Goal: Transaction & Acquisition: Book appointment/travel/reservation

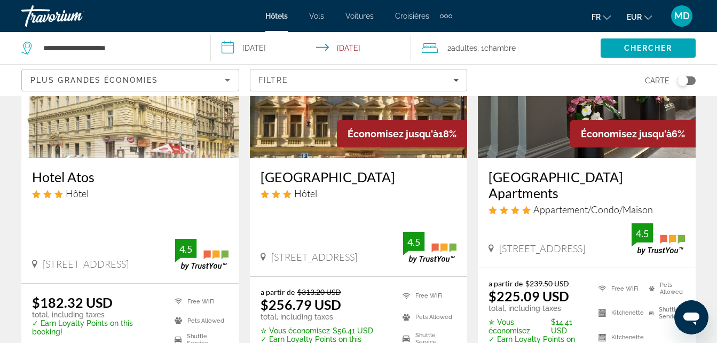
scroll to position [133, 0]
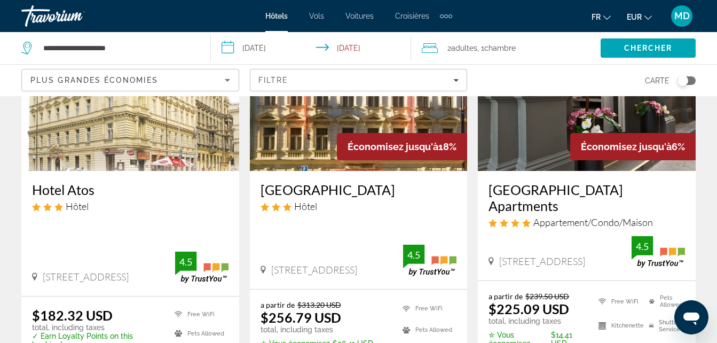
click at [633, 17] on span "EUR" at bounding box center [633, 17] width 15 height 9
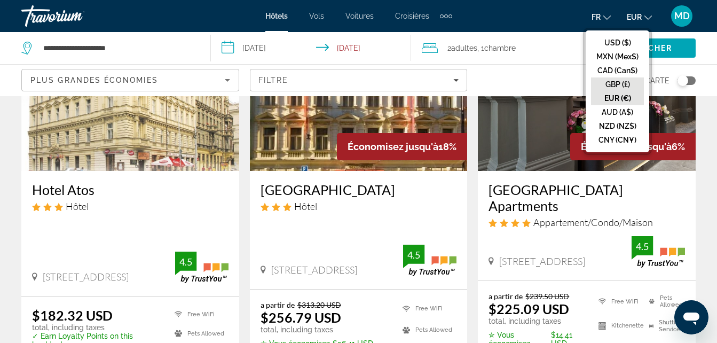
click at [612, 81] on button "GBP (£)" at bounding box center [617, 84] width 53 height 14
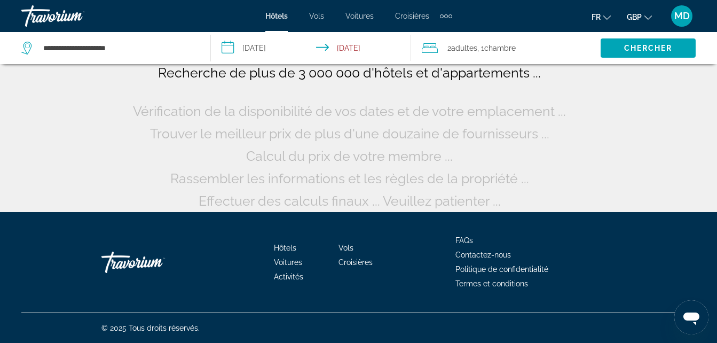
scroll to position [27, 0]
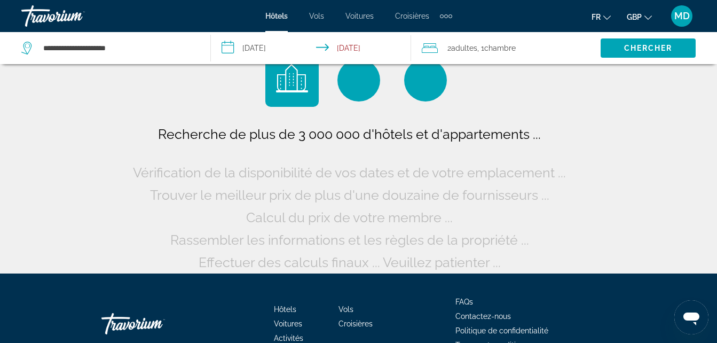
click at [635, 21] on button "GBP USD ($) MXN (Mex$) CAD (Can$) GBP (£) EUR (€) AUD (A$) NZD (NZ$) CNY (CN¥)" at bounding box center [638, 16] width 25 height 15
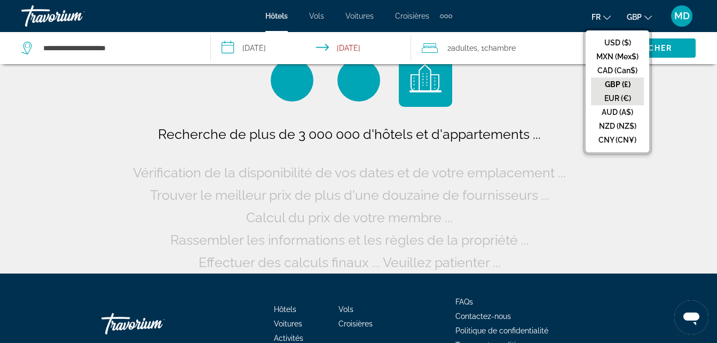
click at [615, 96] on button "EUR (€)" at bounding box center [617, 98] width 53 height 14
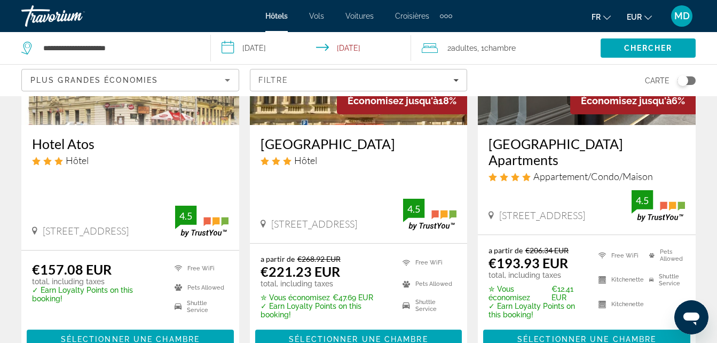
scroll to position [192, 0]
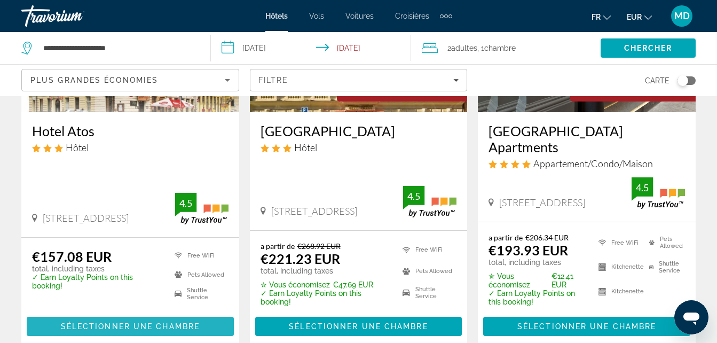
click at [199, 313] on span "Main content" at bounding box center [130, 326] width 207 height 26
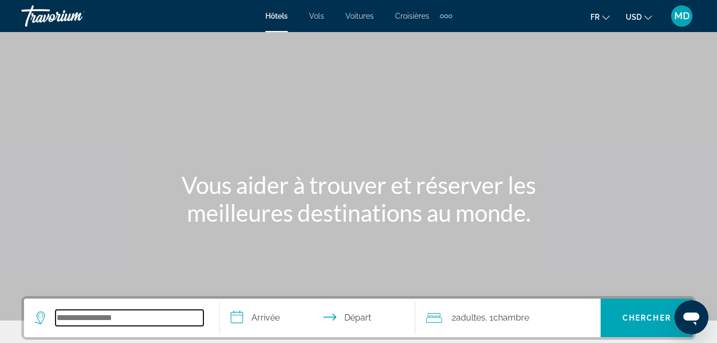
click at [121, 317] on input "Search hotel destination" at bounding box center [129, 317] width 148 height 16
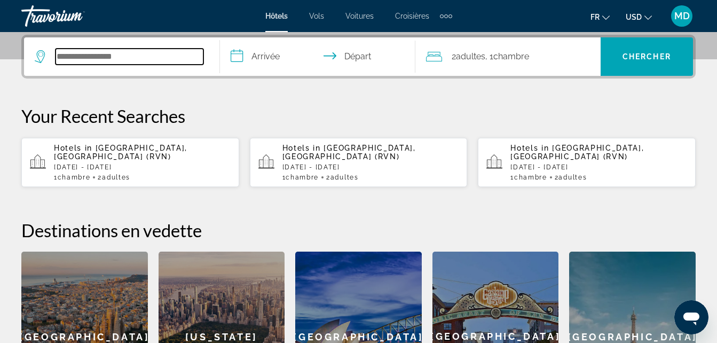
type input "*"
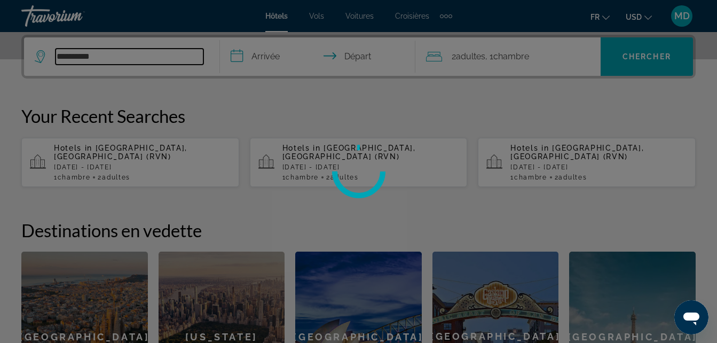
type input "**********"
click at [192, 250] on div at bounding box center [358, 171] width 717 height 343
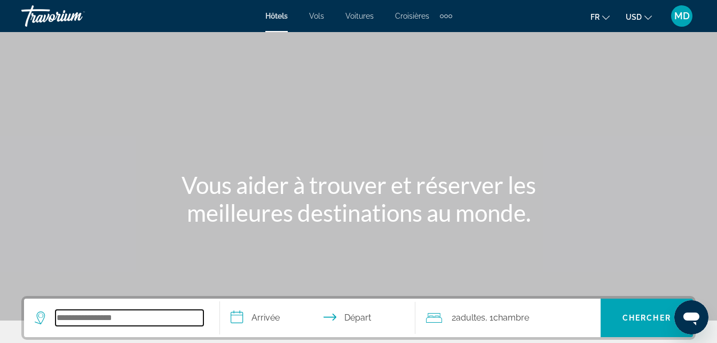
click at [85, 322] on input "Search hotel destination" at bounding box center [129, 317] width 148 height 16
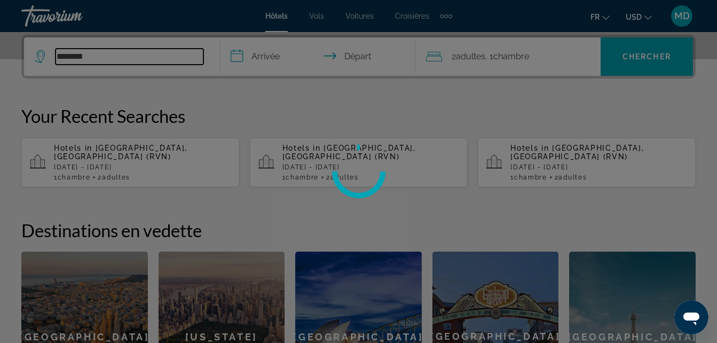
type input "*********"
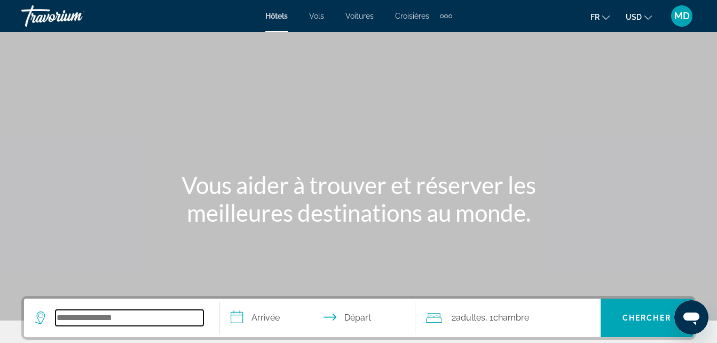
click at [108, 317] on input "Search hotel destination" at bounding box center [129, 317] width 148 height 16
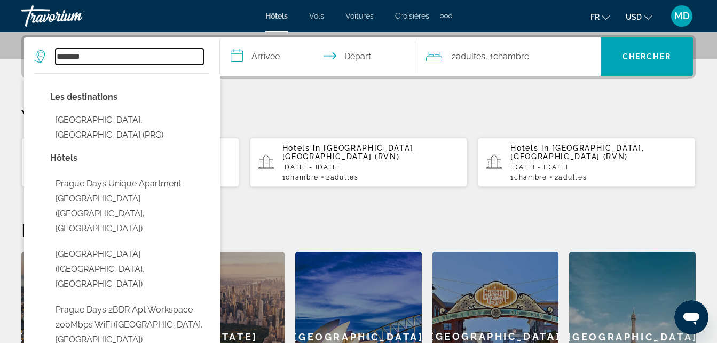
drag, startPoint x: 89, startPoint y: 53, endPoint x: 42, endPoint y: 50, distance: 46.5
click at [42, 50] on div "******" at bounding box center [119, 57] width 169 height 16
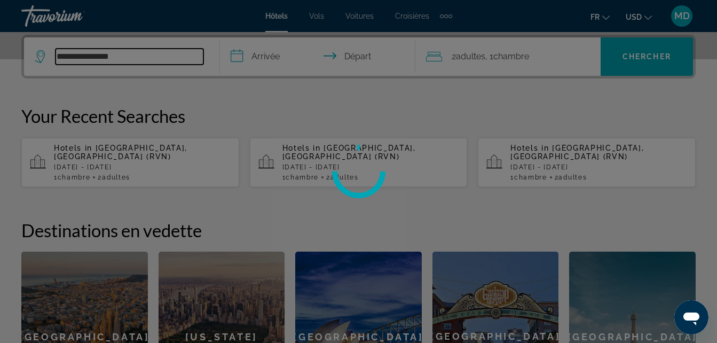
type input "**********"
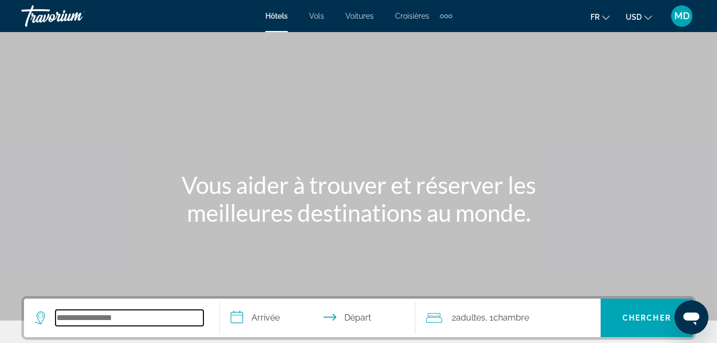
click at [137, 316] on input "Search hotel destination" at bounding box center [129, 317] width 148 height 16
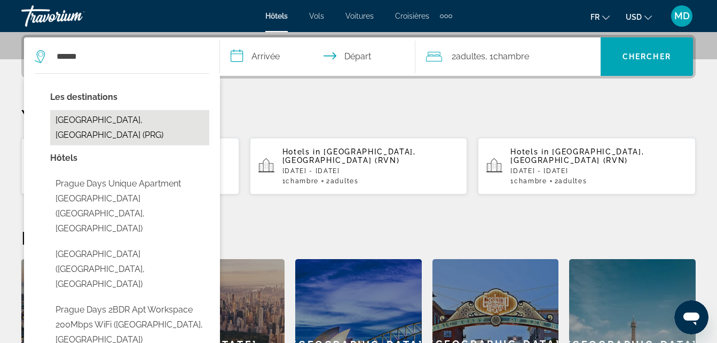
click at [161, 116] on button "[GEOGRAPHIC_DATA], [GEOGRAPHIC_DATA] (PRG)" at bounding box center [129, 127] width 159 height 35
type input "**********"
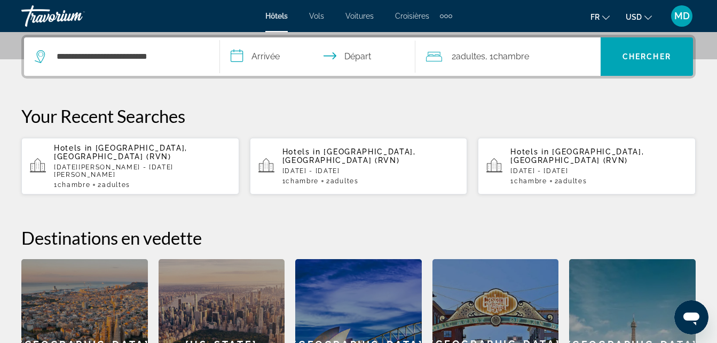
click at [258, 62] on input "**********" at bounding box center [320, 58] width 200 height 42
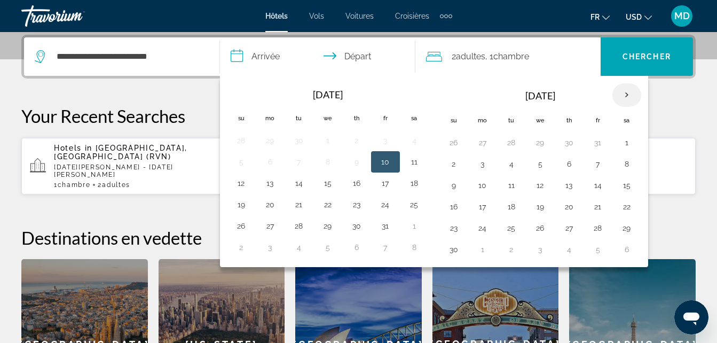
click at [627, 93] on th "Next month" at bounding box center [626, 94] width 29 height 23
click at [385, 221] on button "27" at bounding box center [385, 227] width 17 height 15
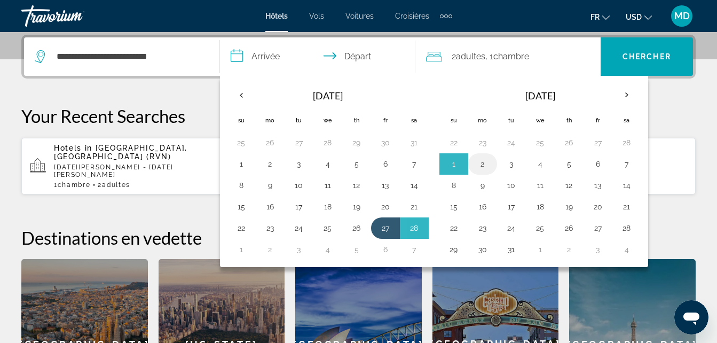
click at [479, 165] on button "2" at bounding box center [482, 163] width 17 height 15
type input "**********"
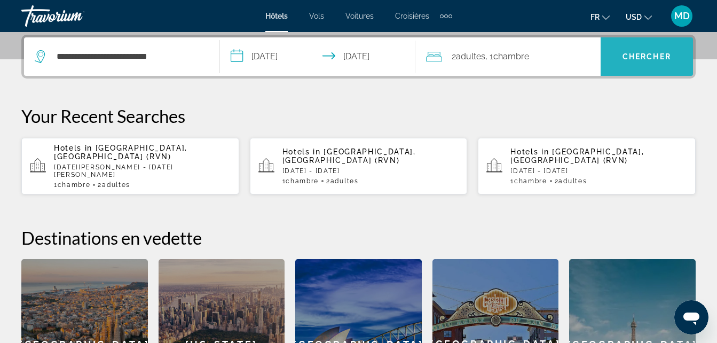
click at [636, 51] on span "Search" at bounding box center [646, 57] width 92 height 26
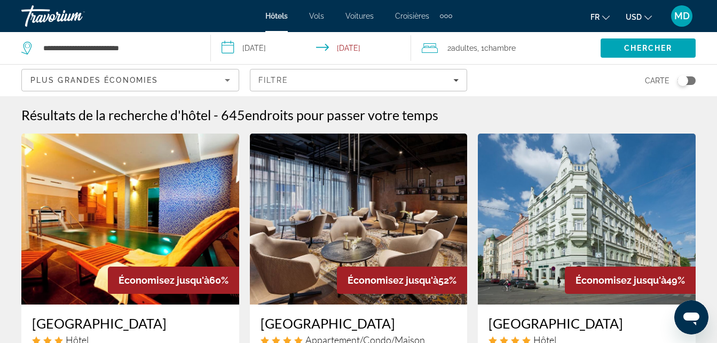
click at [643, 14] on button "USD USD ($) MXN (Mex$) CAD (Can$) GBP (£) EUR (€) AUD (A$) NZD (NZ$) CNY (CN¥)" at bounding box center [638, 16] width 26 height 15
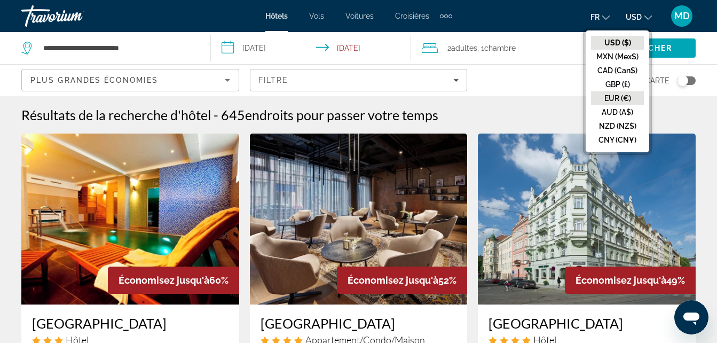
click at [622, 96] on button "EUR (€)" at bounding box center [617, 98] width 53 height 14
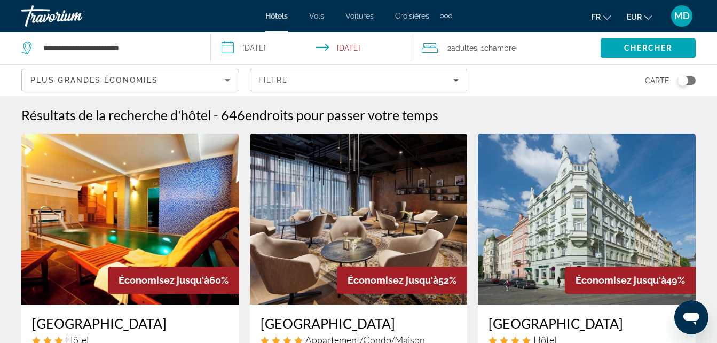
click at [378, 65] on input "**********" at bounding box center [313, 49] width 204 height 35
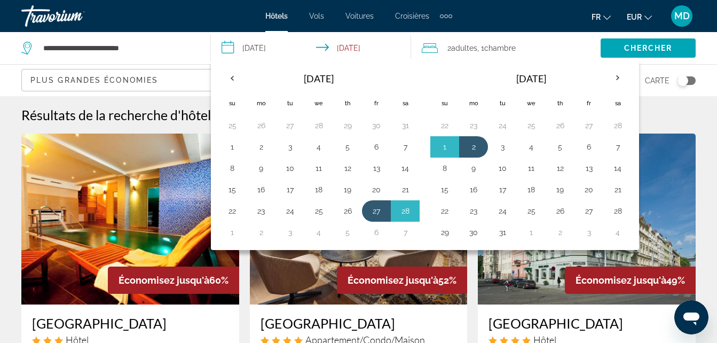
click at [681, 121] on div "Résultats de la recherche d'hôtel - 646 endroits pour passer votre temps" at bounding box center [358, 115] width 674 height 16
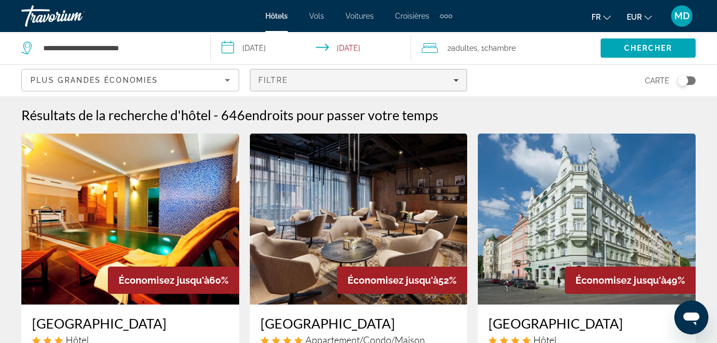
click at [424, 82] on div "Filtre" at bounding box center [358, 80] width 201 height 9
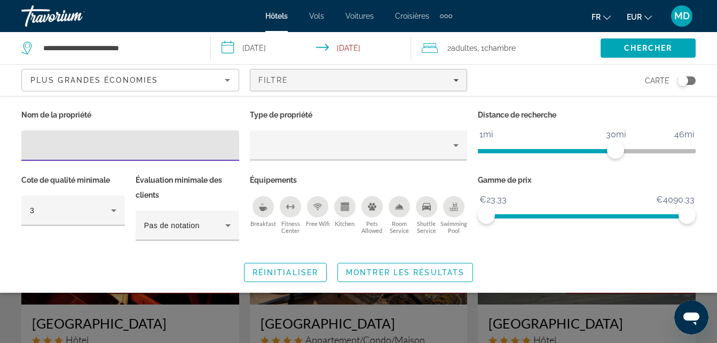
click at [268, 206] on div "Breakfast" at bounding box center [262, 206] width 21 height 21
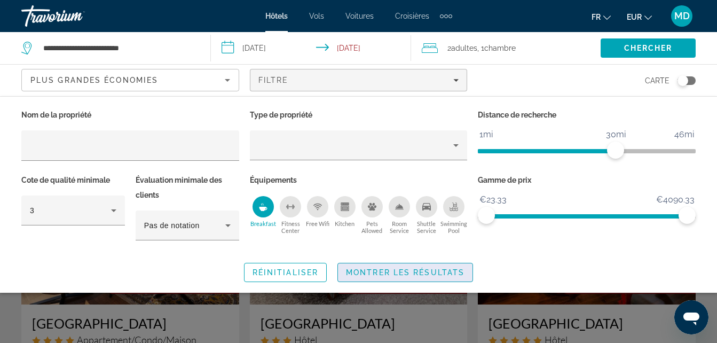
click at [381, 272] on span "Montrer les résultats" at bounding box center [405, 272] width 118 height 9
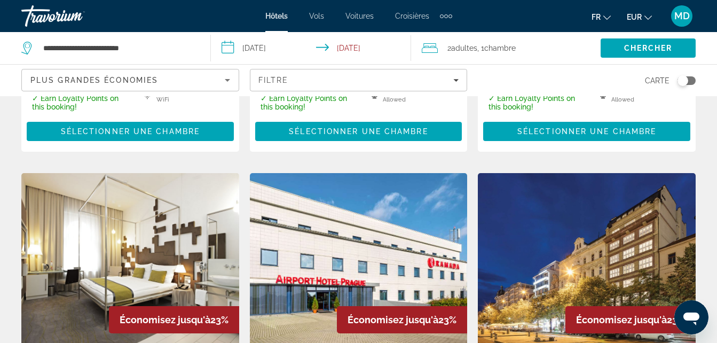
scroll to position [1213, 0]
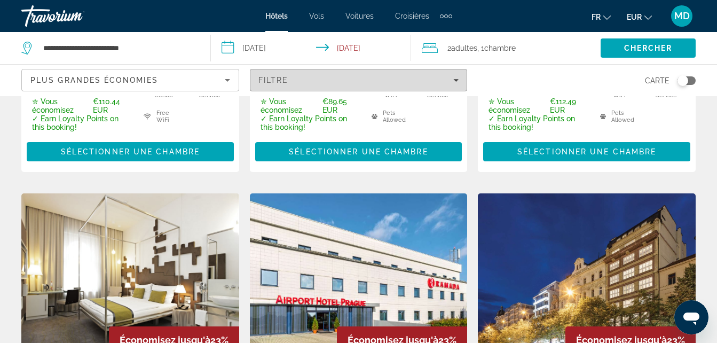
click at [418, 75] on span "Filters" at bounding box center [358, 80] width 217 height 26
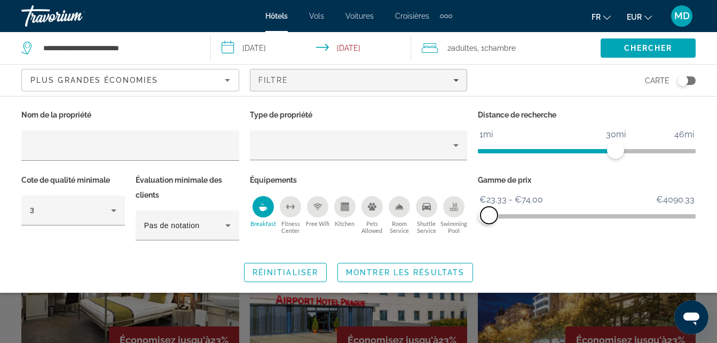
drag, startPoint x: 685, startPoint y: 215, endPoint x: 489, endPoint y: 214, distance: 196.4
click at [489, 214] on span "ngx-slider-max" at bounding box center [488, 214] width 17 height 17
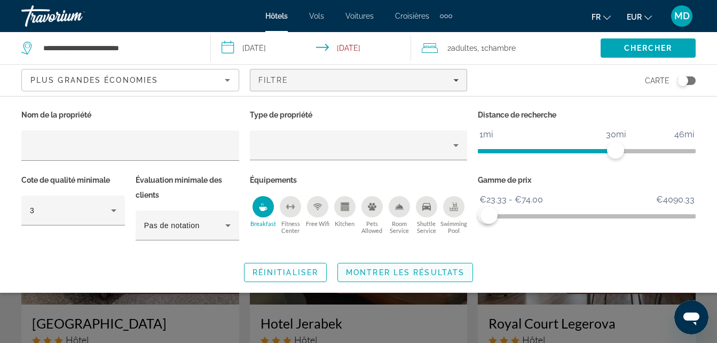
click at [407, 269] on span "Montrer les résultats" at bounding box center [405, 272] width 118 height 9
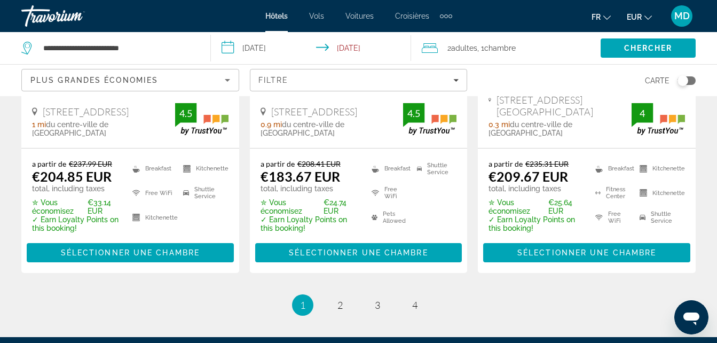
scroll to position [1551, 0]
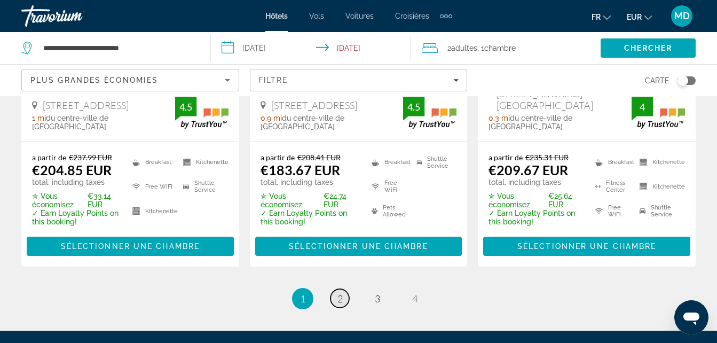
click at [341, 292] on span "2" at bounding box center [339, 298] width 5 height 12
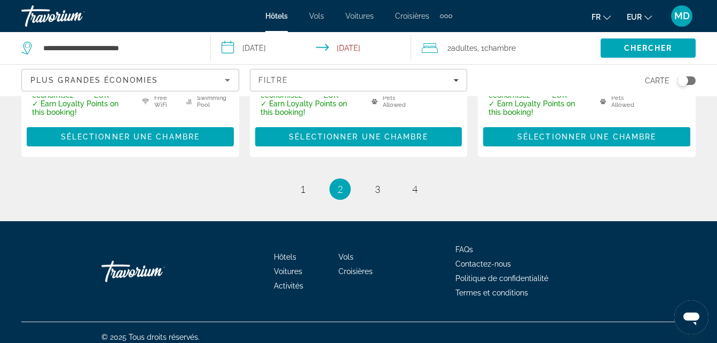
scroll to position [1496, 0]
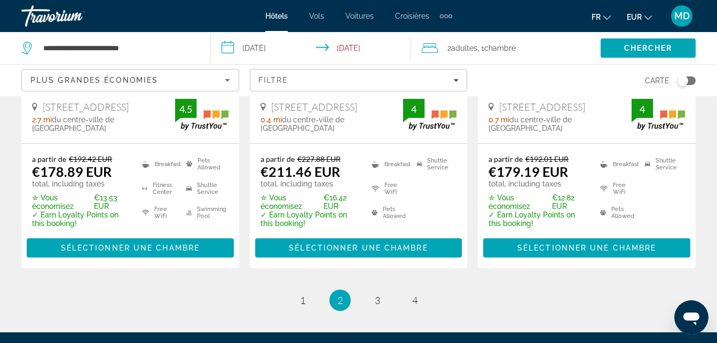
drag, startPoint x: 722, startPoint y: 66, endPoint x: 20, endPoint y: 10, distance: 704.9
click at [364, 71] on span "Filters" at bounding box center [358, 80] width 217 height 26
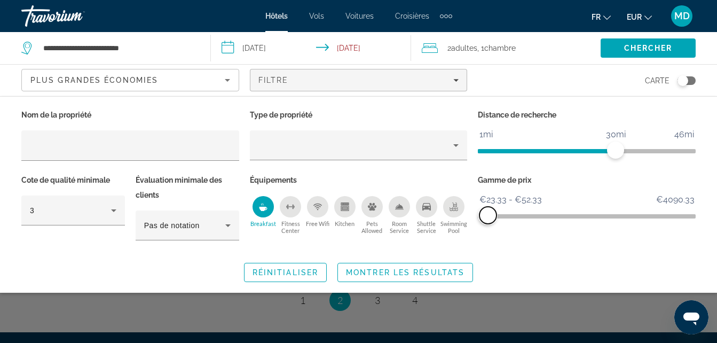
click at [488, 216] on span "ngx-slider-max" at bounding box center [487, 214] width 17 height 17
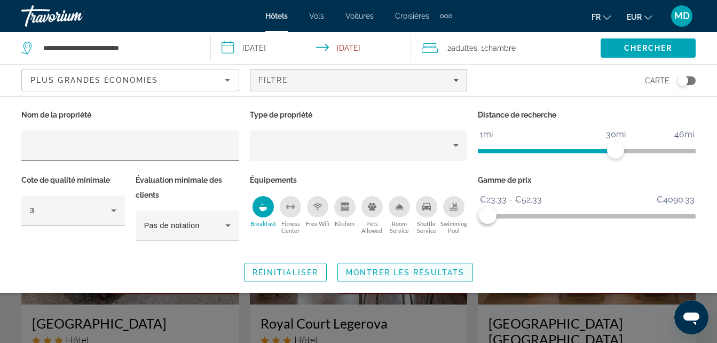
click at [411, 272] on span "Montrer les résultats" at bounding box center [405, 272] width 118 height 9
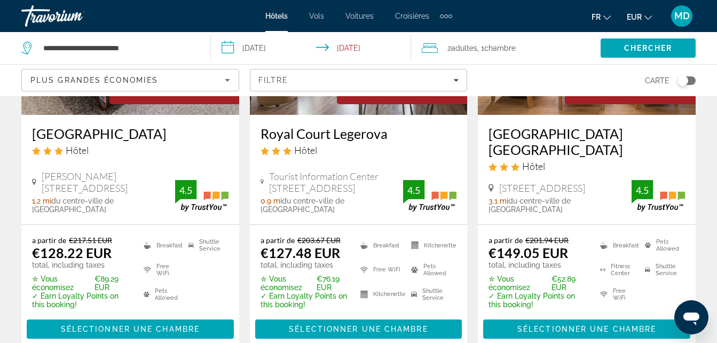
scroll to position [202, 0]
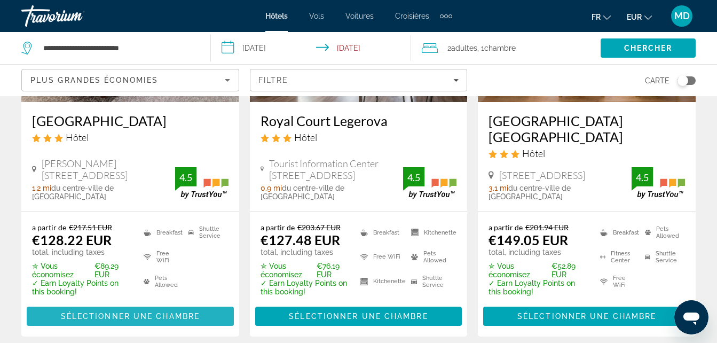
click at [161, 303] on span "Main content" at bounding box center [130, 316] width 207 height 26
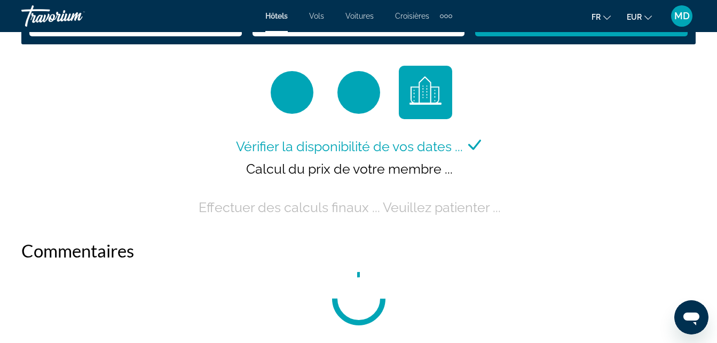
scroll to position [1706, 0]
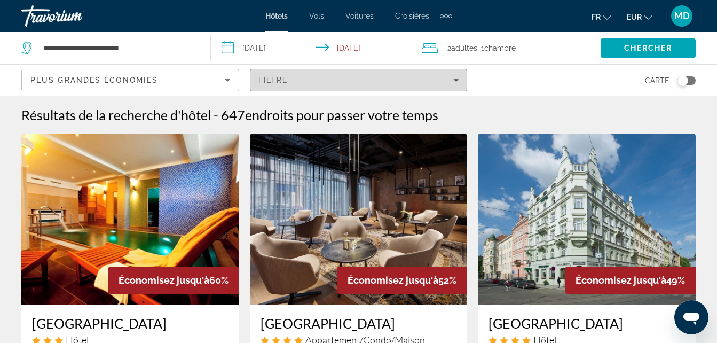
click at [381, 84] on span "Filters" at bounding box center [358, 80] width 217 height 26
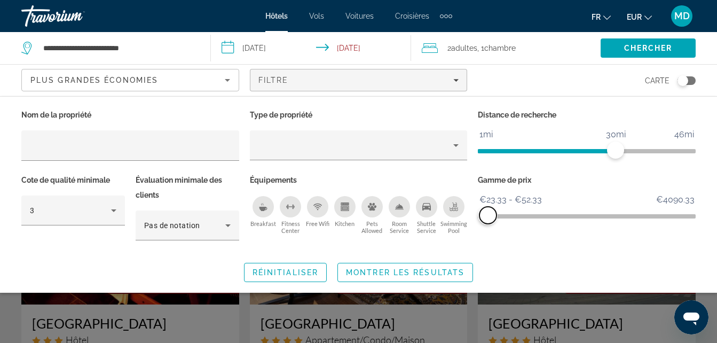
drag, startPoint x: 687, startPoint y: 218, endPoint x: 488, endPoint y: 234, distance: 199.7
click at [488, 234] on div "Gamme de prix €23.33 €4090.33 €23.33 €52.33 €23.33 - €52.33" at bounding box center [586, 212] width 228 height 80
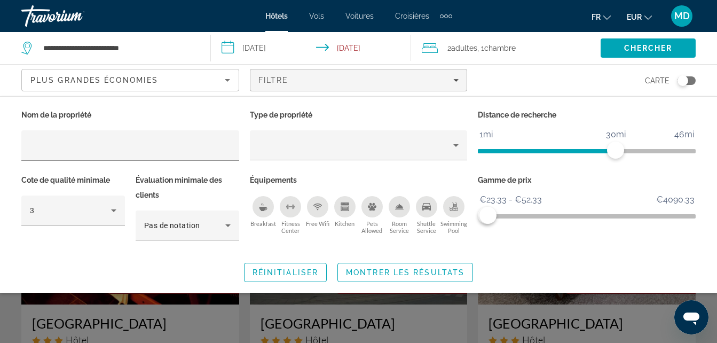
click at [267, 209] on icon "Breakfast" at bounding box center [263, 206] width 9 height 9
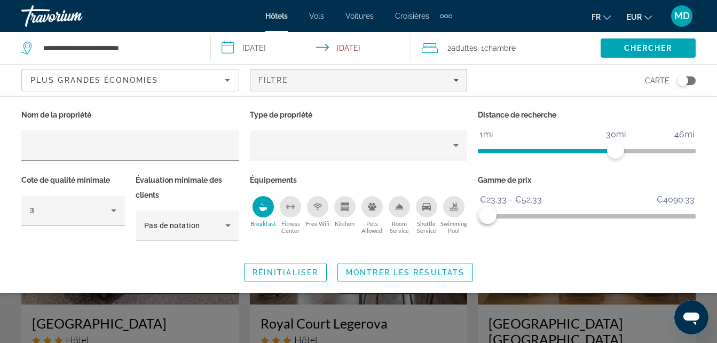
click at [385, 276] on span "Search widget" at bounding box center [405, 272] width 134 height 26
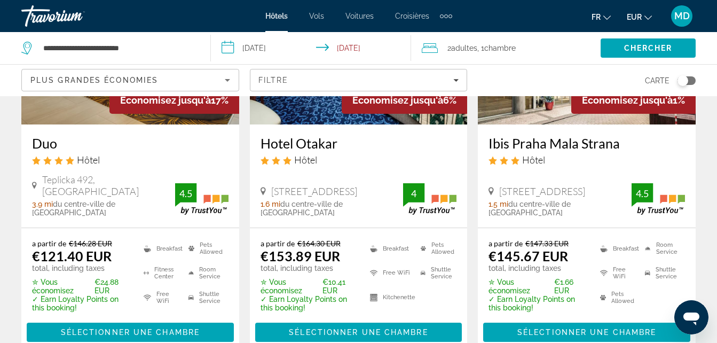
scroll to position [611, 0]
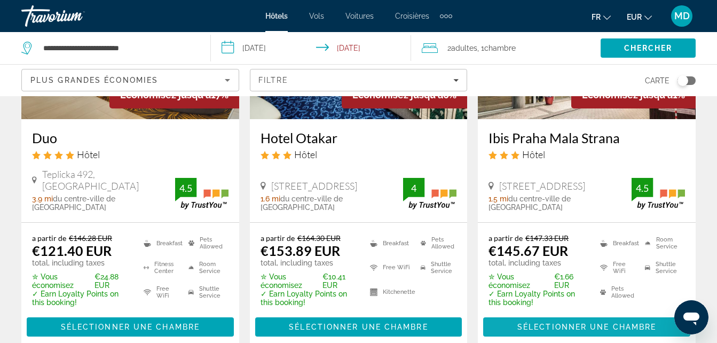
click at [546, 322] on span "Sélectionner une chambre" at bounding box center [586, 326] width 139 height 9
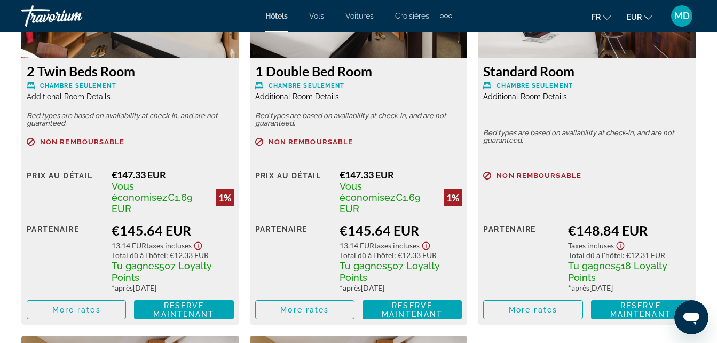
scroll to position [1778, 0]
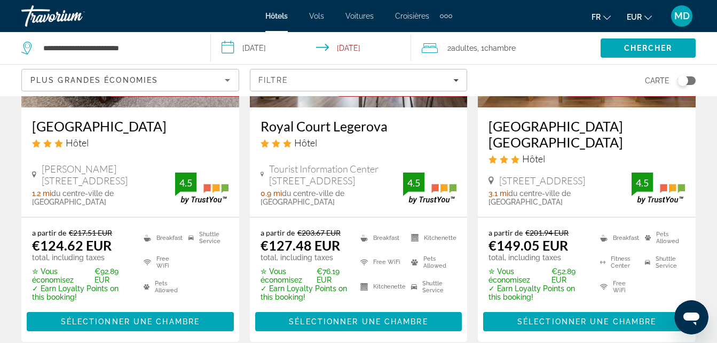
scroll to position [222, 0]
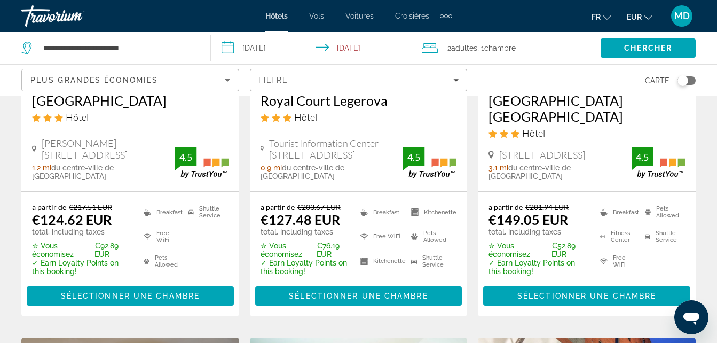
click at [158, 59] on div "**********" at bounding box center [110, 48] width 178 height 32
click at [136, 46] on input "**********" at bounding box center [118, 48] width 152 height 16
drag, startPoint x: 152, startPoint y: 47, endPoint x: 30, endPoint y: 49, distance: 122.2
click at [30, 49] on div "**********" at bounding box center [107, 48] width 173 height 16
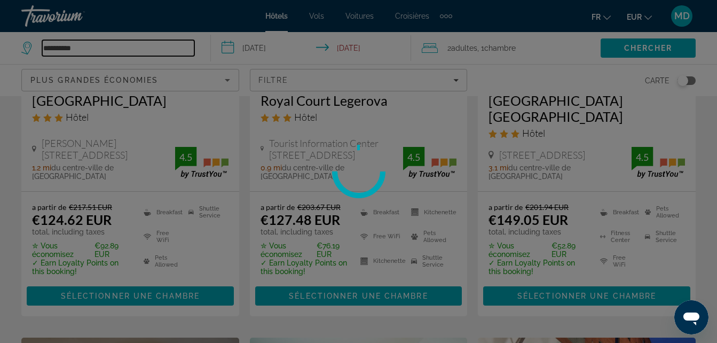
type input "**********"
